Goal: Task Accomplishment & Management: Manage account settings

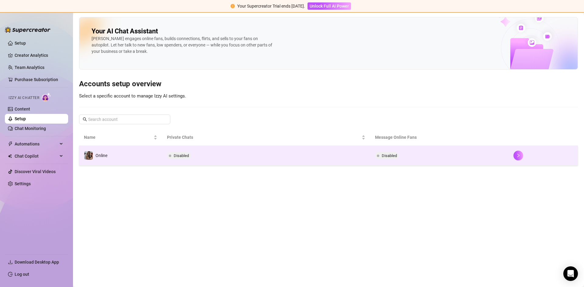
click at [112, 156] on td "Online" at bounding box center [120, 156] width 83 height 20
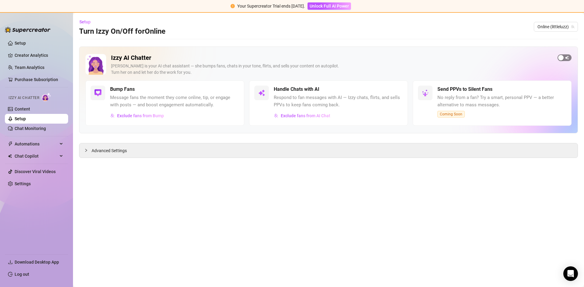
click at [563, 57] on div "button" at bounding box center [560, 57] width 5 height 5
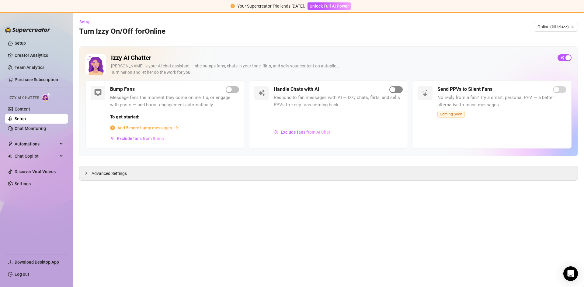
click at [395, 92] on div "button" at bounding box center [392, 89] width 5 height 5
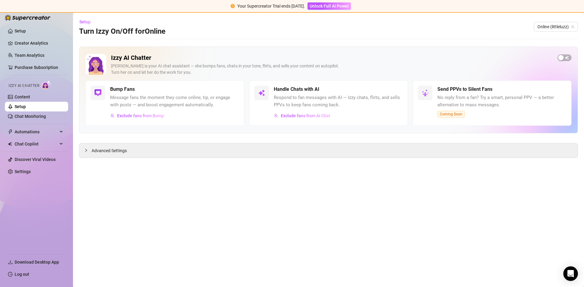
click at [134, 96] on span "Message fans the moment they come online, tip, or engage with posts — and boost…" at bounding box center [174, 101] width 129 height 14
click at [30, 98] on link "Content" at bounding box center [23, 97] width 16 height 5
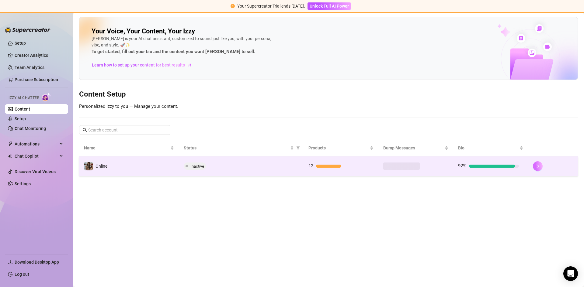
click at [542, 168] on button "button" at bounding box center [538, 167] width 10 height 10
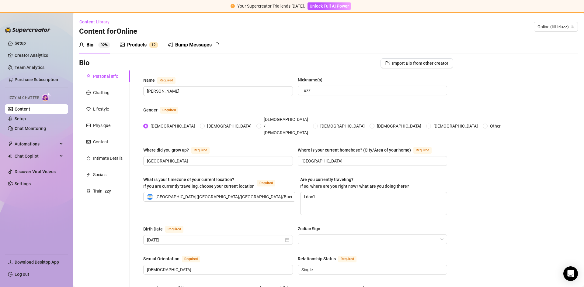
click at [186, 47] on div "Bump Messages" at bounding box center [193, 44] width 37 height 7
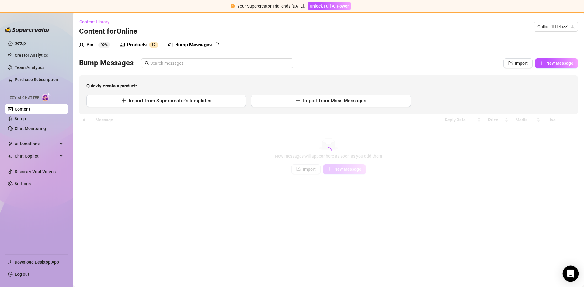
click at [574, 275] on div "Open Intercom Messenger" at bounding box center [571, 274] width 16 height 16
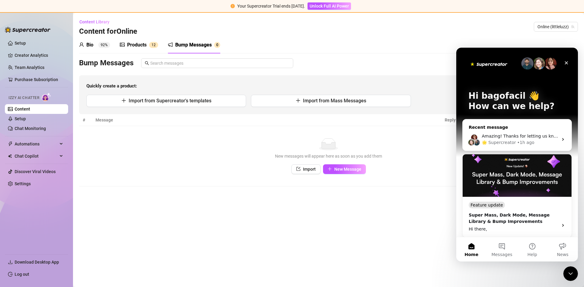
click at [522, 130] on div "Amazing! Thanks for letting us know, I’ll review your bio now and make sure eve…" at bounding box center [517, 139] width 109 height 23
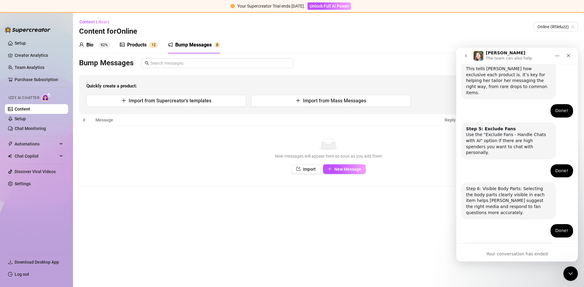
scroll to position [375, 0]
click at [308, 169] on span "Import" at bounding box center [309, 169] width 13 height 5
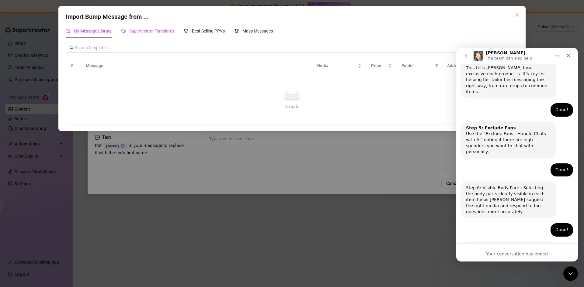
click at [159, 33] on span "Supercreator Templates" at bounding box center [151, 31] width 45 height 5
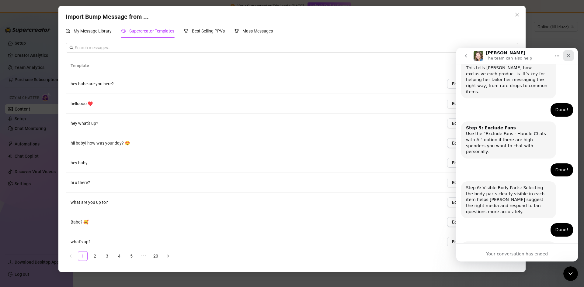
click at [571, 55] on icon "Close" at bounding box center [568, 55] width 5 height 5
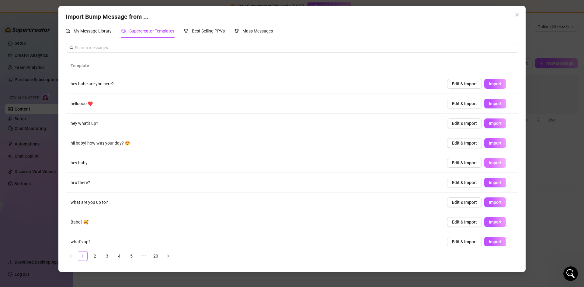
click at [493, 167] on button "Import" at bounding box center [495, 163] width 22 height 10
click at [460, 204] on span "Edit & Import" at bounding box center [464, 202] width 25 height 5
type textarea "what are you up to?"
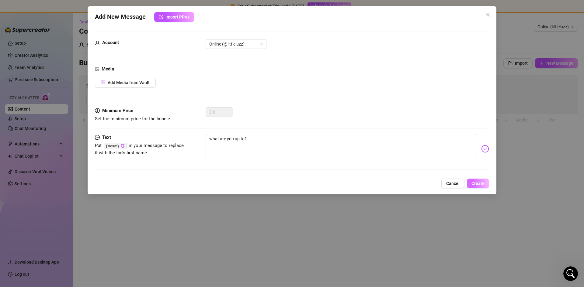
click at [481, 184] on span "Create" at bounding box center [477, 183] width 13 height 5
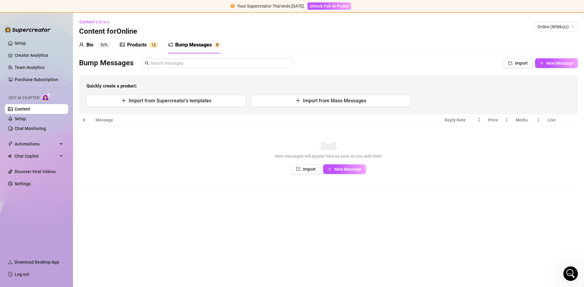
click at [142, 45] on div "Products" at bounding box center [136, 44] width 19 height 7
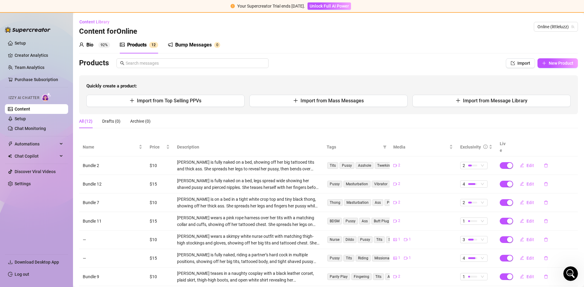
click at [109, 50] on div "Bio 92%" at bounding box center [94, 45] width 31 height 17
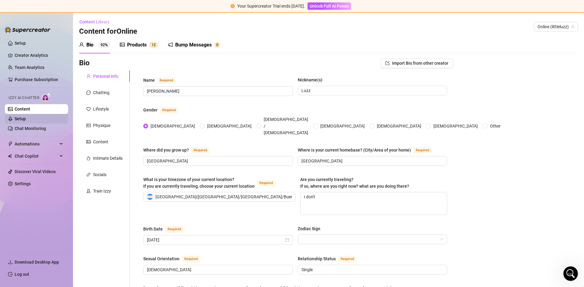
click at [26, 121] on link "Setup" at bounding box center [20, 118] width 11 height 5
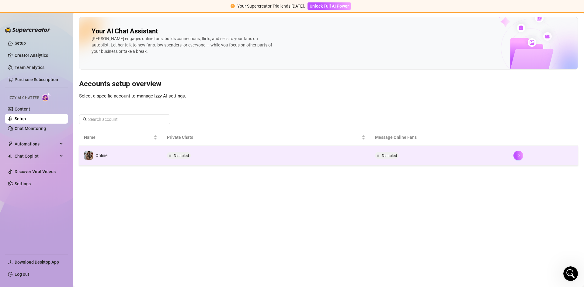
click at [384, 159] on span "Disabled" at bounding box center [387, 155] width 24 height 7
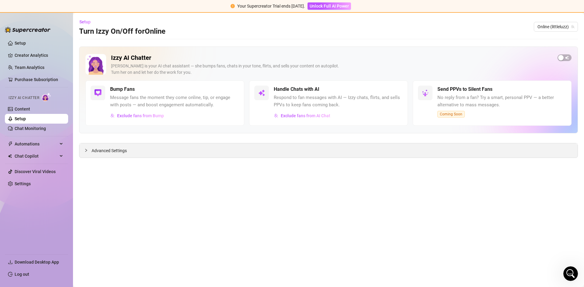
click at [118, 152] on span "Advanced Settings" at bounding box center [109, 151] width 35 height 7
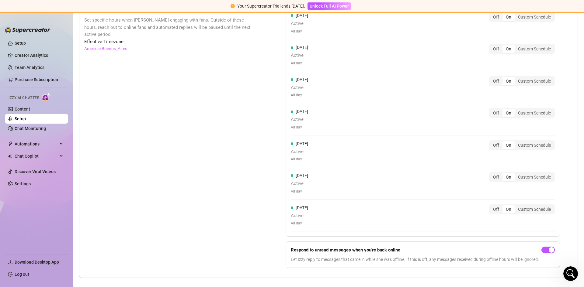
scroll to position [555, 0]
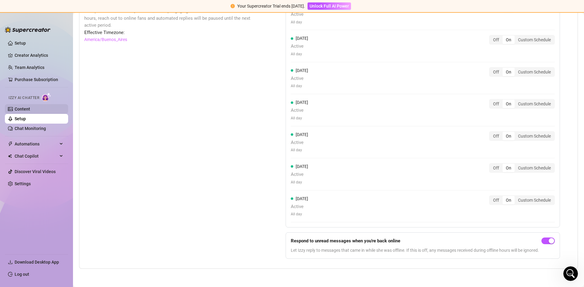
click at [29, 110] on link "Content" at bounding box center [23, 109] width 16 height 5
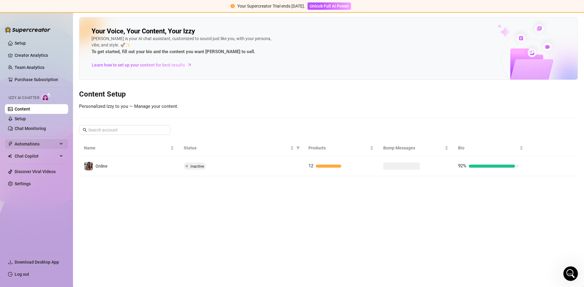
click at [38, 143] on span "Automations" at bounding box center [36, 144] width 43 height 10
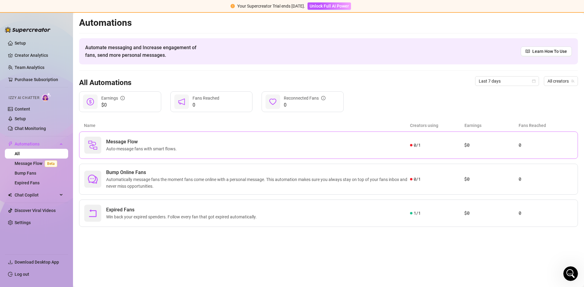
click at [237, 153] on div "Message Flow Auto-message fans with smart flows." at bounding box center [247, 145] width 326 height 17
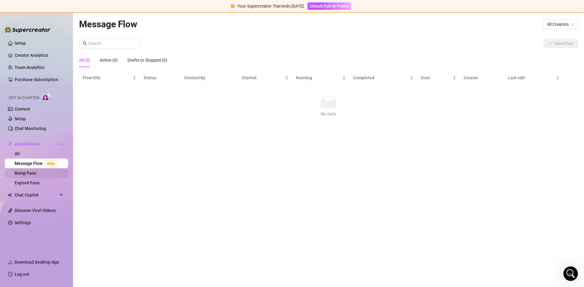
click at [36, 172] on link "Bump Fans" at bounding box center [26, 173] width 22 height 5
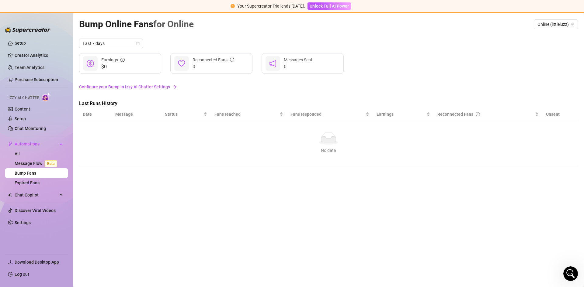
click at [109, 86] on link "Configure your Bump in Izzy AI Chatter Settings" at bounding box center [328, 87] width 499 height 7
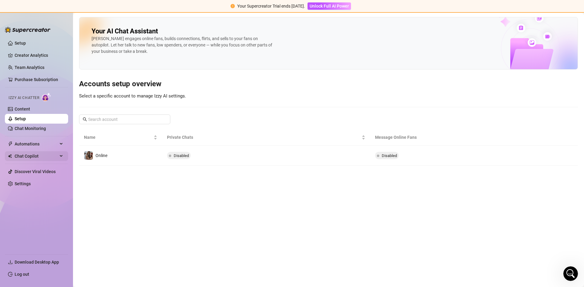
click at [34, 158] on span "Chat Copilot" at bounding box center [36, 156] width 43 height 10
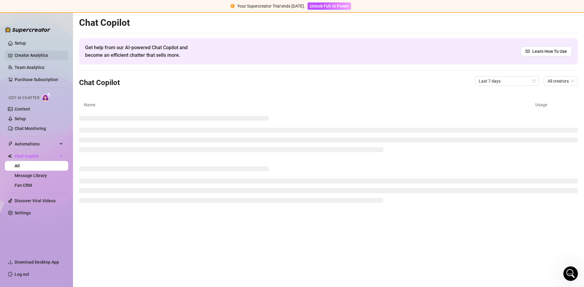
click at [34, 57] on link "Creator Analytics" at bounding box center [39, 55] width 49 height 10
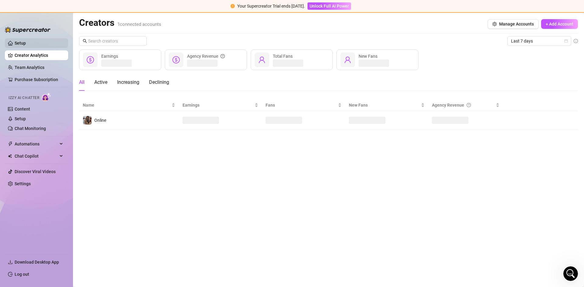
click at [26, 41] on link "Setup" at bounding box center [20, 43] width 11 height 5
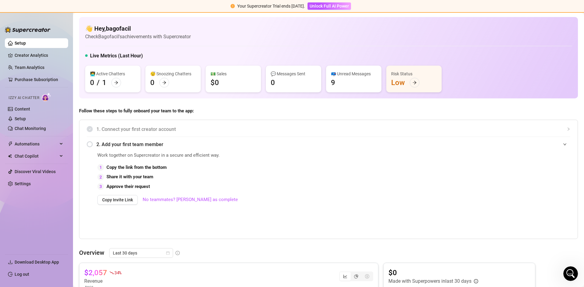
click at [48, 98] on img at bounding box center [46, 97] width 9 height 9
click at [27, 128] on link "Chat Monitoring" at bounding box center [30, 128] width 31 height 5
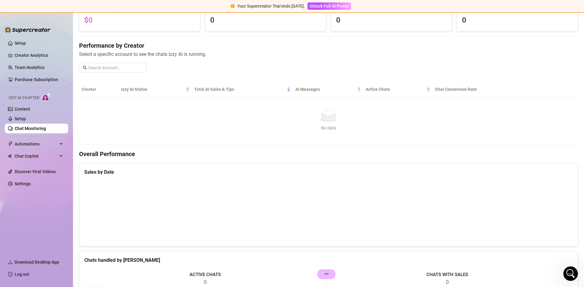
scroll to position [91, 0]
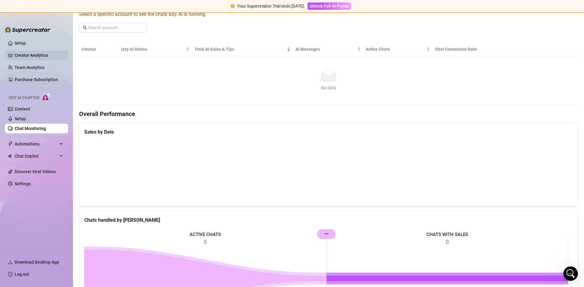
click at [44, 52] on link "Creator Analytics" at bounding box center [39, 55] width 49 height 10
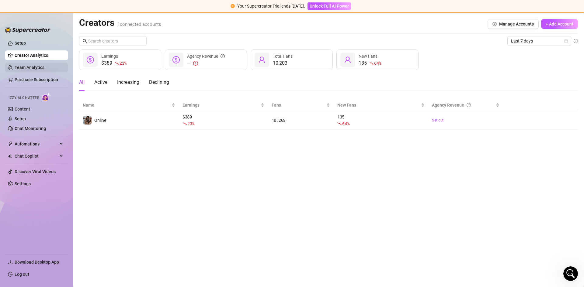
click at [44, 70] on link "Team Analytics" at bounding box center [30, 67] width 30 height 5
